Goal: Task Accomplishment & Management: Manage account settings

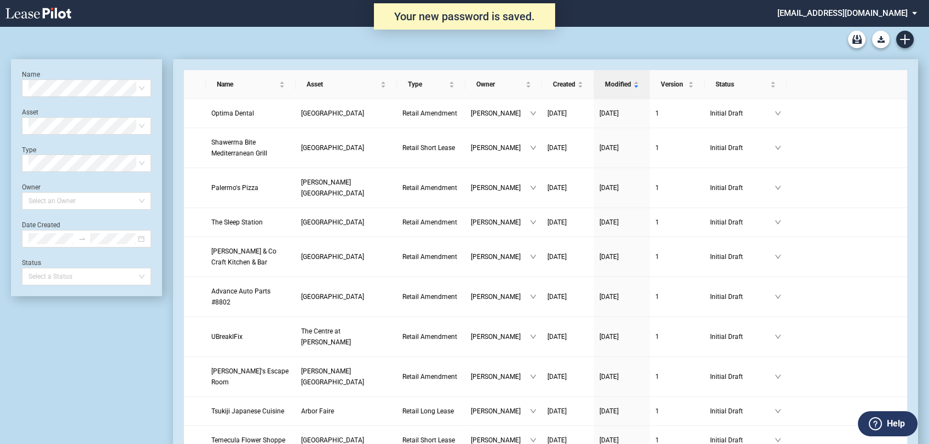
click at [643, 33] on div "Retail Lease Short Blank Form Retail Lease Long Blank Form Retail Amendment Bla…" at bounding box center [464, 39] width 907 height 26
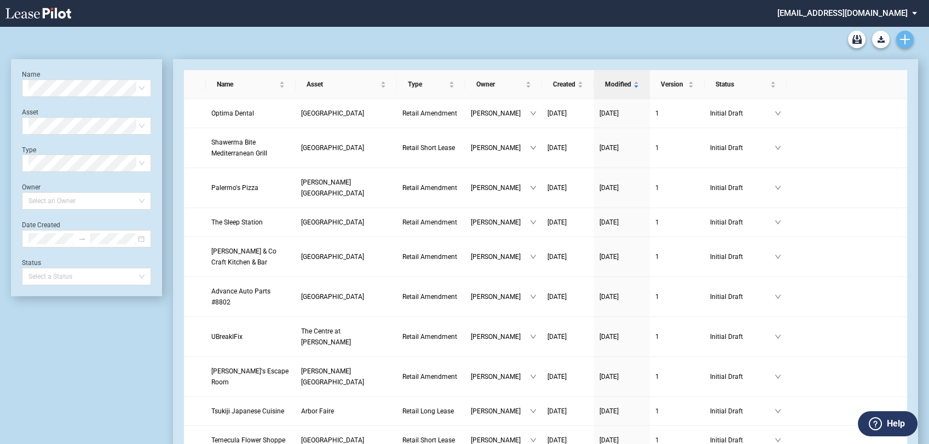
click at [902, 41] on icon "Create new document" at bounding box center [905, 39] width 10 height 10
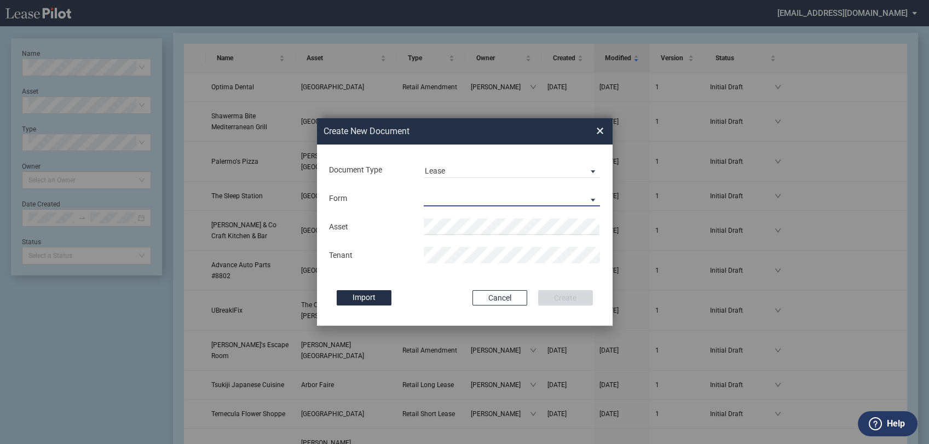
click at [492, 198] on md-select "Retail Long Lease Retail Short Lease" at bounding box center [512, 198] width 177 height 16
click at [485, 205] on md-option "Retail Long Lease" at bounding box center [513, 199] width 194 height 26
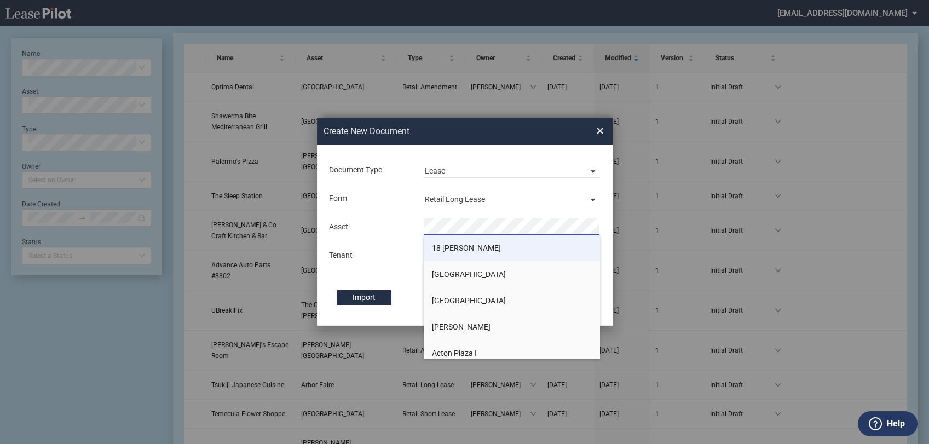
click at [453, 251] on span "18 [PERSON_NAME]" at bounding box center [466, 248] width 69 height 9
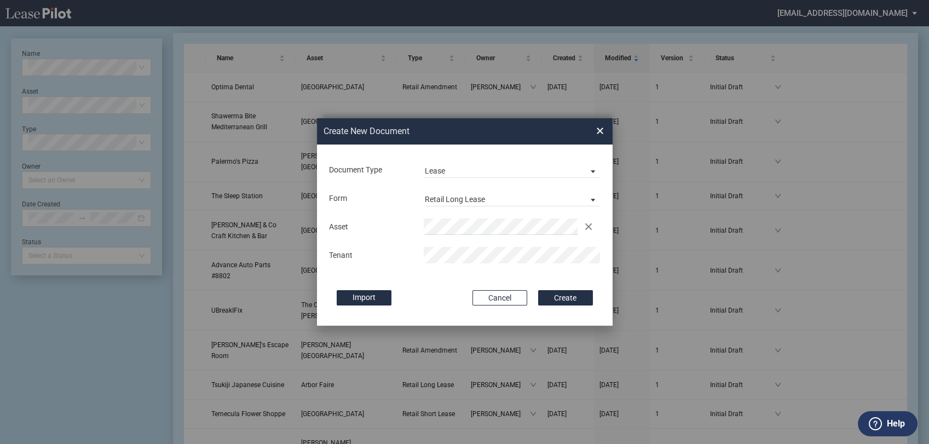
click at [439, 293] on div "Import" at bounding box center [399, 297] width 125 height 15
click at [545, 295] on button "Create" at bounding box center [565, 297] width 55 height 15
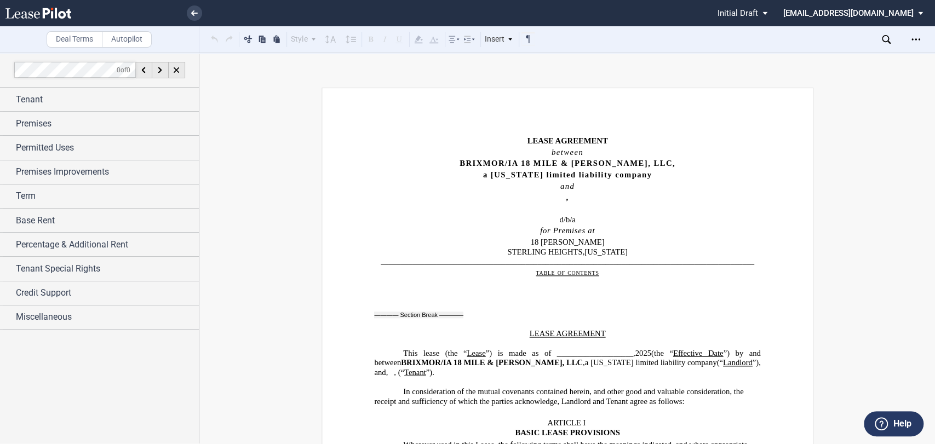
click at [885, 36] on icon at bounding box center [886, 39] width 9 height 9
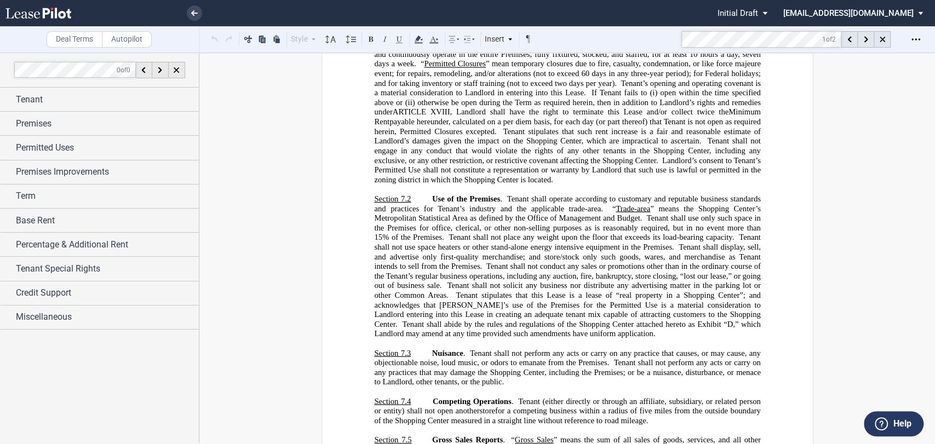
scroll to position [3079, 0]
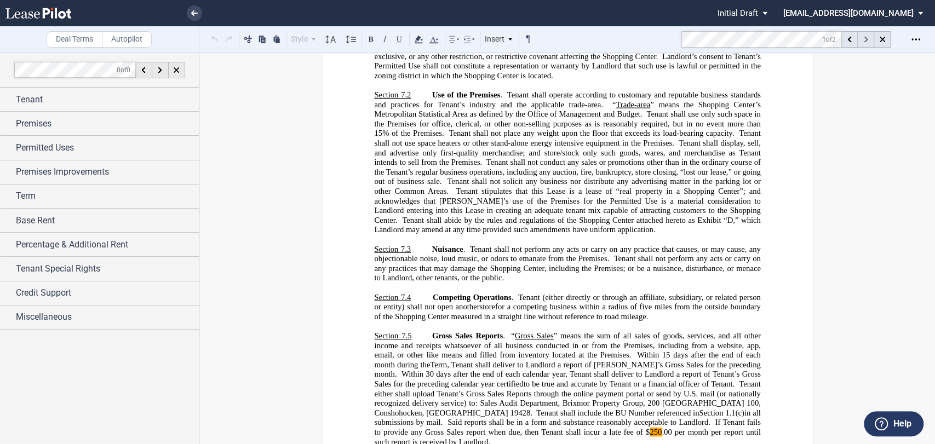
click at [865, 43] on div at bounding box center [866, 39] width 16 height 16
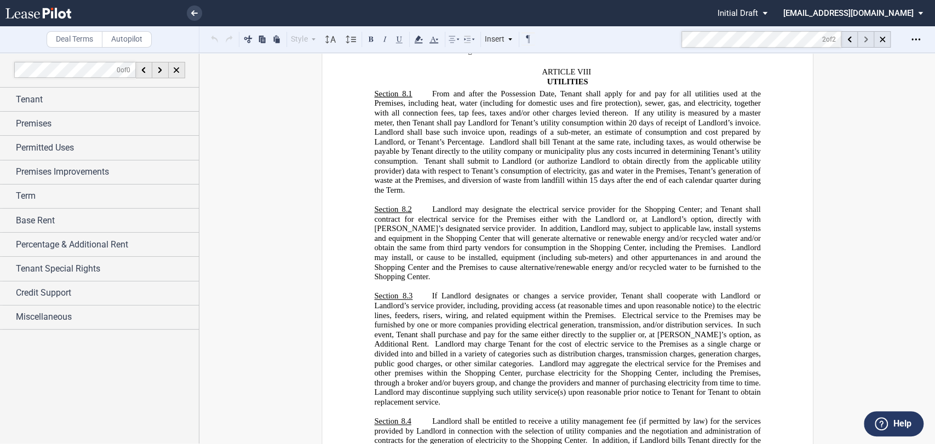
scroll to position [4283, 0]
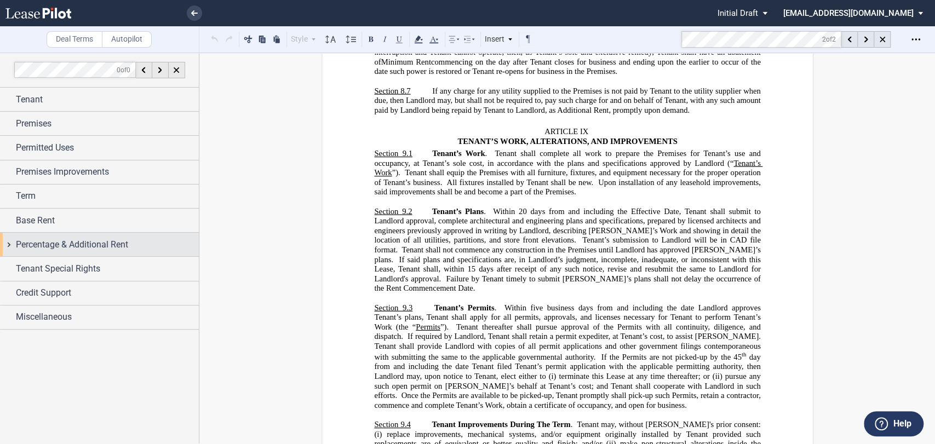
click at [82, 233] on div "Percentage & Additional Rent" at bounding box center [99, 245] width 199 height 24
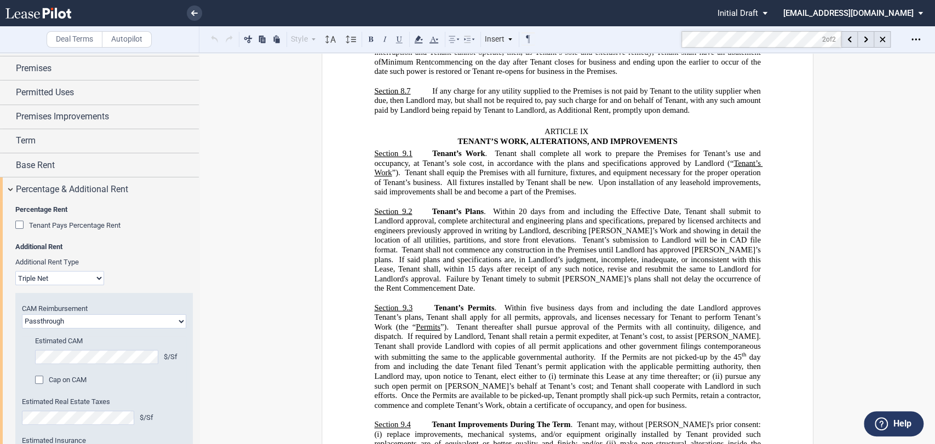
scroll to position [122, 0]
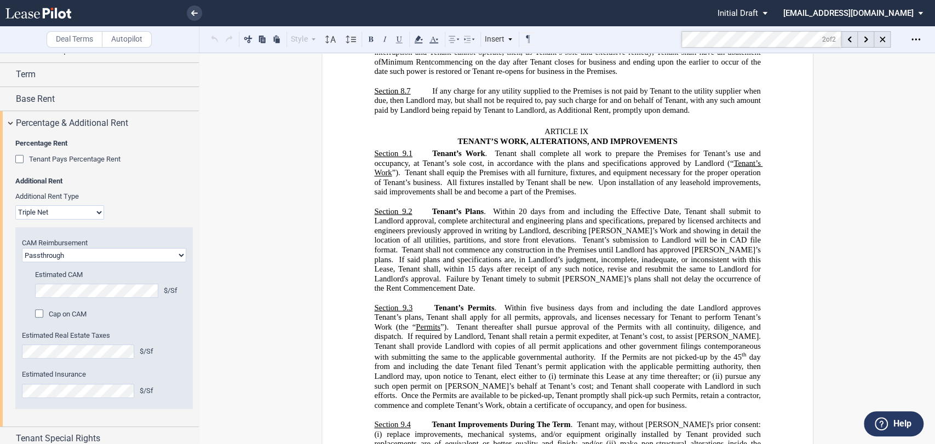
click at [66, 159] on span "Tenant Pays Percentage Rent" at bounding box center [74, 159] width 91 height 8
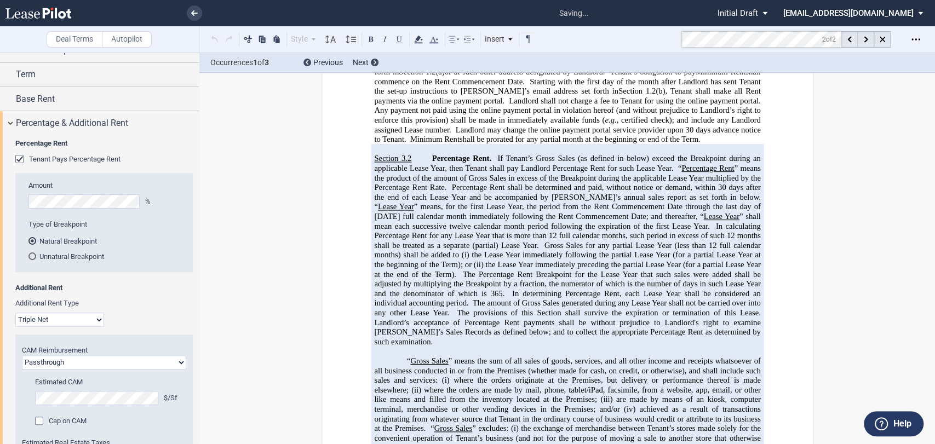
scroll to position [801, 0]
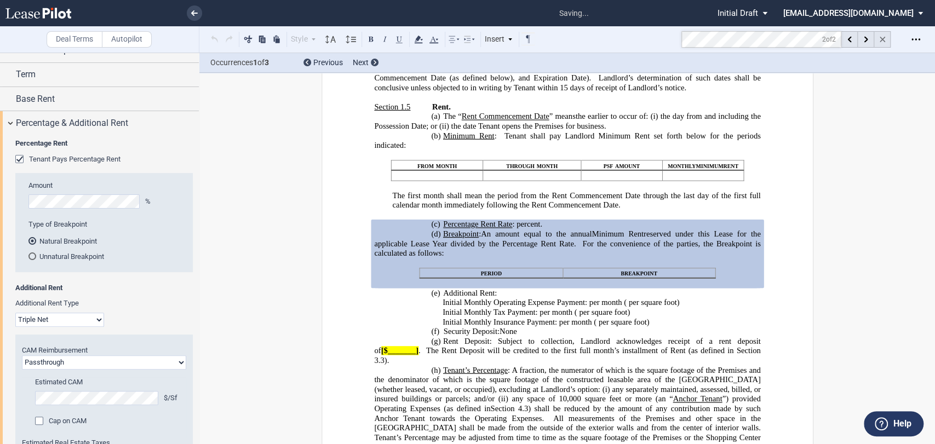
click at [881, 40] on use at bounding box center [881, 39] width 5 height 5
click at [887, 38] on icon at bounding box center [886, 39] width 9 height 9
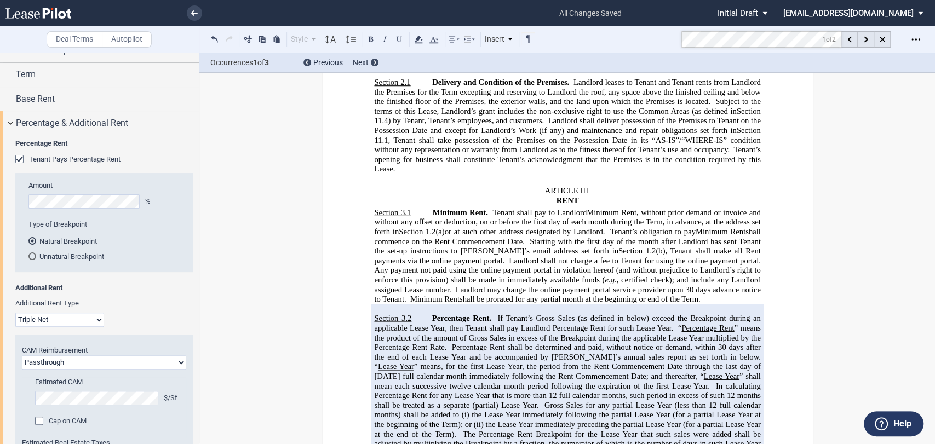
scroll to position [1723, 0]
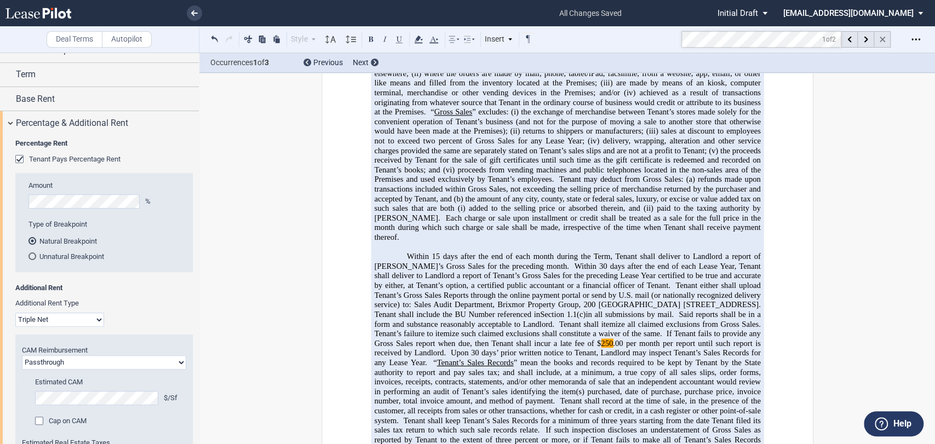
click at [883, 41] on use at bounding box center [881, 39] width 5 height 5
click at [911, 40] on icon "Open Lease options menu" at bounding box center [915, 39] width 9 height 9
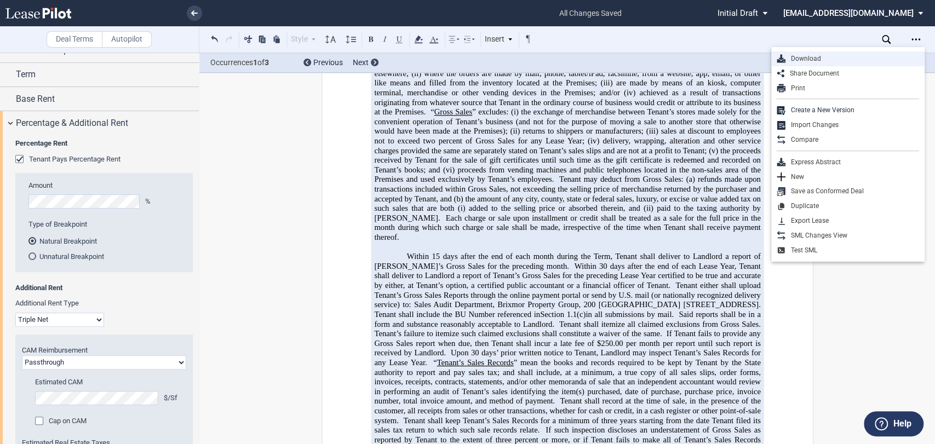
click at [836, 58] on div "Download" at bounding box center [852, 58] width 134 height 9
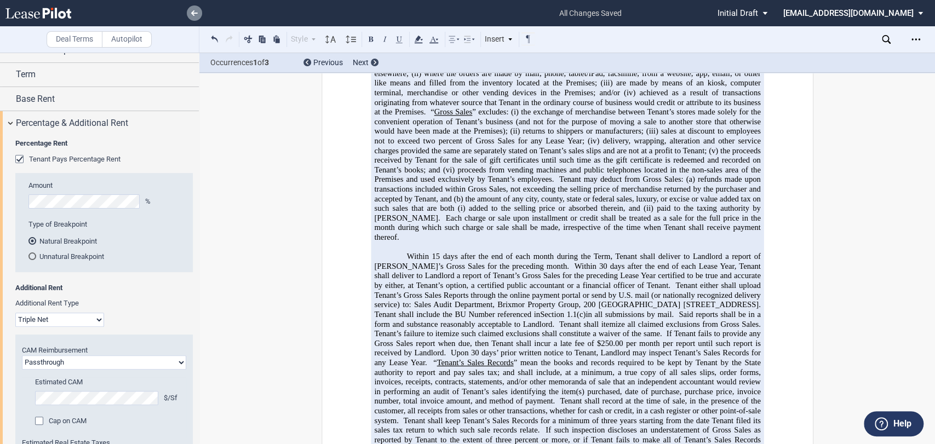
click at [197, 15] on icon at bounding box center [194, 12] width 7 height 5
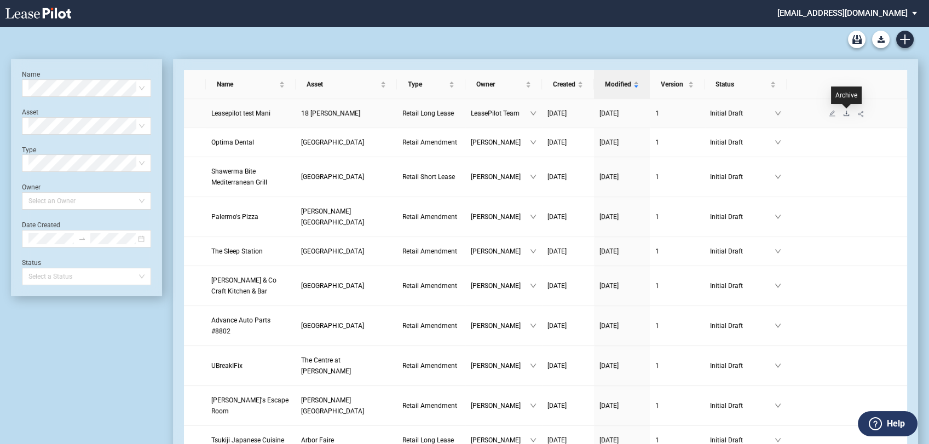
click at [846, 113] on icon "download" at bounding box center [846, 113] width 7 height 7
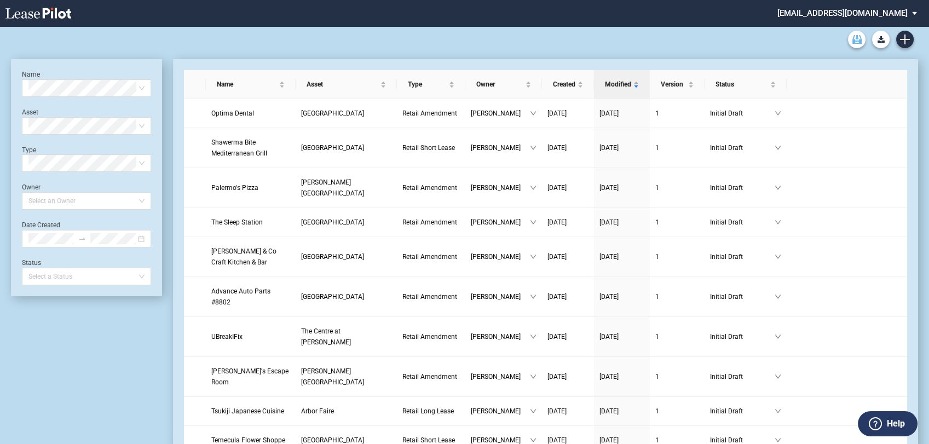
click at [856, 39] on use "Archive" at bounding box center [857, 39] width 9 height 9
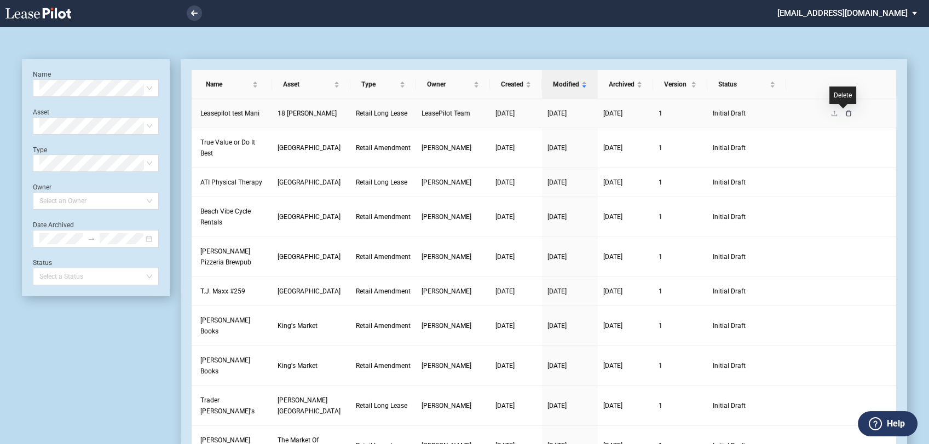
click at [846, 113] on icon "delete" at bounding box center [849, 113] width 7 height 7
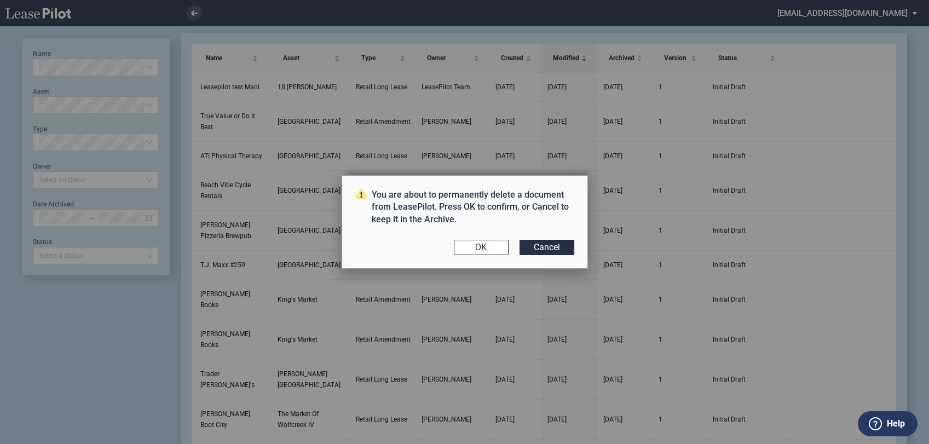
click at [482, 249] on button "OK" at bounding box center [481, 247] width 55 height 15
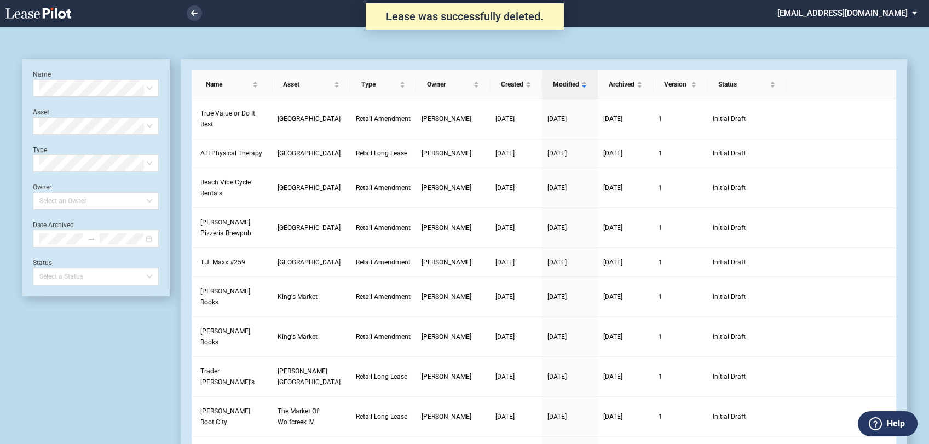
click at [879, 13] on md-select "brixmor@leasepilot.co Admin Area Form Management Building Management User Manag…" at bounding box center [852, 12] width 150 height 25
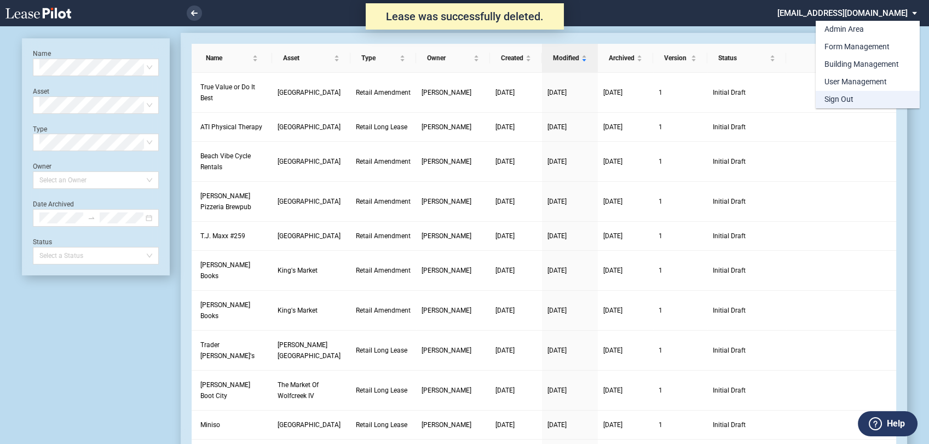
click at [859, 98] on md-option "Sign Out" at bounding box center [868, 100] width 104 height 18
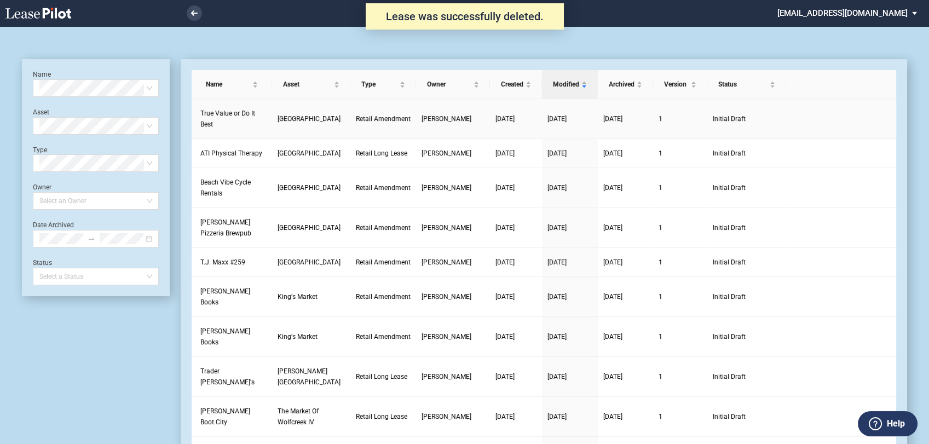
scroll to position [26, 0]
